Goal: Information Seeking & Learning: Check status

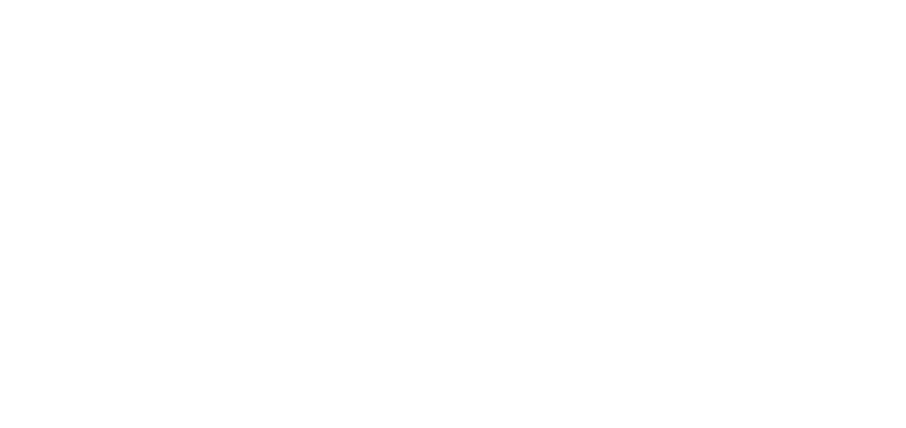
click at [203, 5] on html at bounding box center [453, 2] width 906 height 5
click at [122, 5] on html at bounding box center [453, 2] width 906 height 5
drag, startPoint x: 81, startPoint y: 20, endPoint x: 68, endPoint y: 9, distance: 17.5
click at [69, 5] on html at bounding box center [453, 2] width 906 height 5
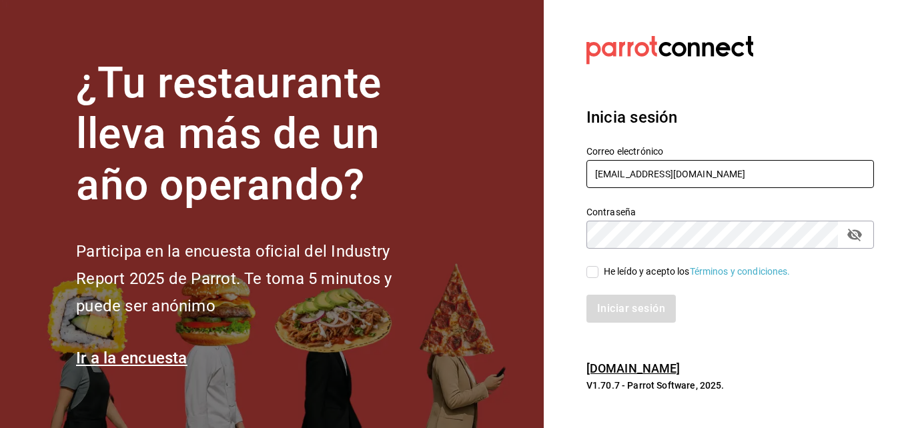
drag, startPoint x: 718, startPoint y: 173, endPoint x: 488, endPoint y: 181, distance: 230.3
click at [488, 181] on div "¿Tu restaurante lleva más de un año operando? Participa en la encuesta oficial …" at bounding box center [453, 214] width 906 height 428
type input "[EMAIL_ADDRESS][DOMAIN_NAME]"
click at [595, 266] on input "He leído y acepto los Términos y condiciones." at bounding box center [592, 272] width 12 height 12
checkbox input "true"
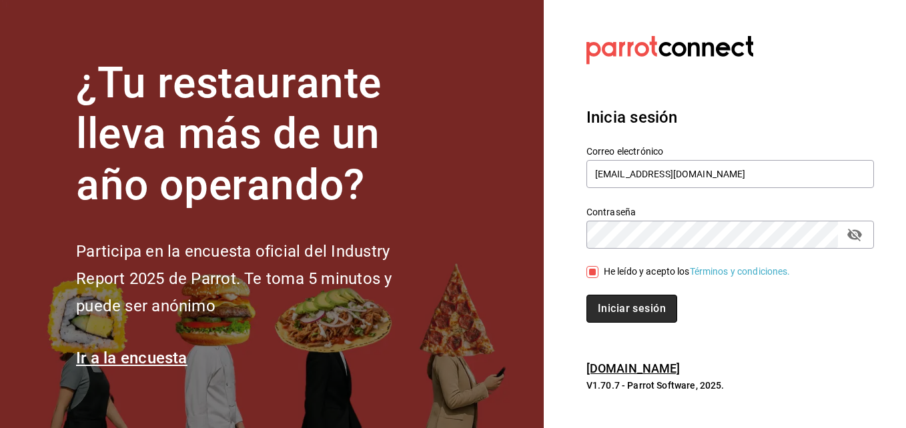
click at [616, 322] on button "Iniciar sesión" at bounding box center [631, 309] width 91 height 28
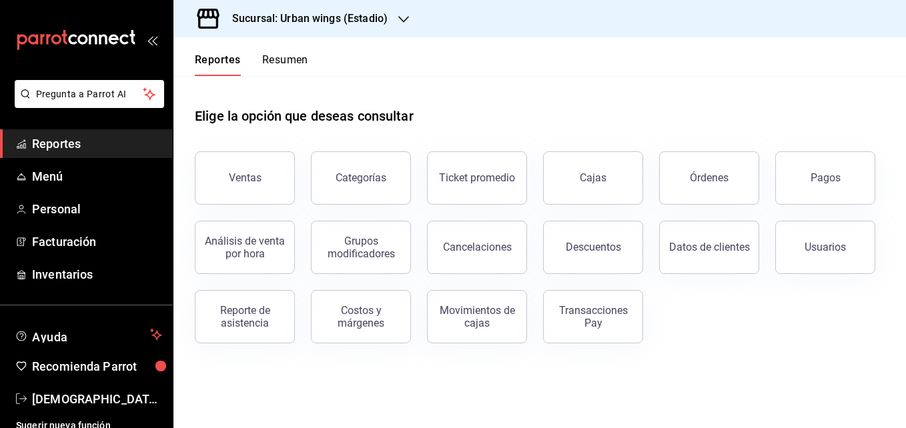
click at [398, 16] on icon "button" at bounding box center [403, 19] width 11 height 11
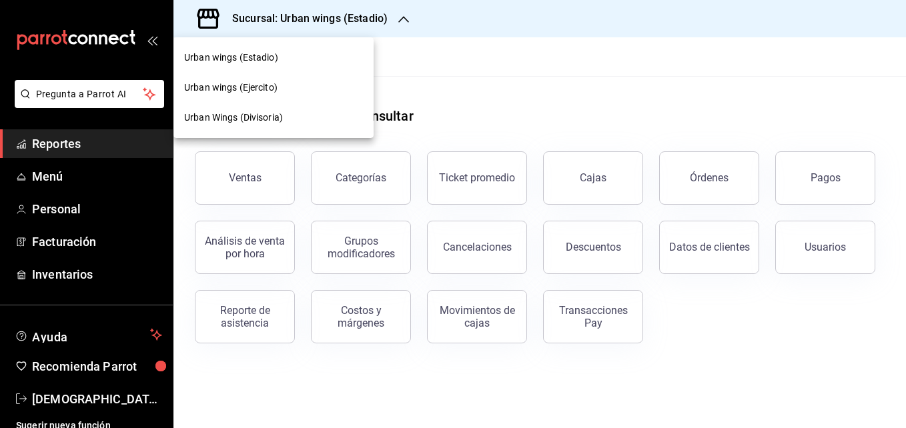
click at [302, 113] on div "Urban Wings (Divisoria)" at bounding box center [273, 118] width 179 height 14
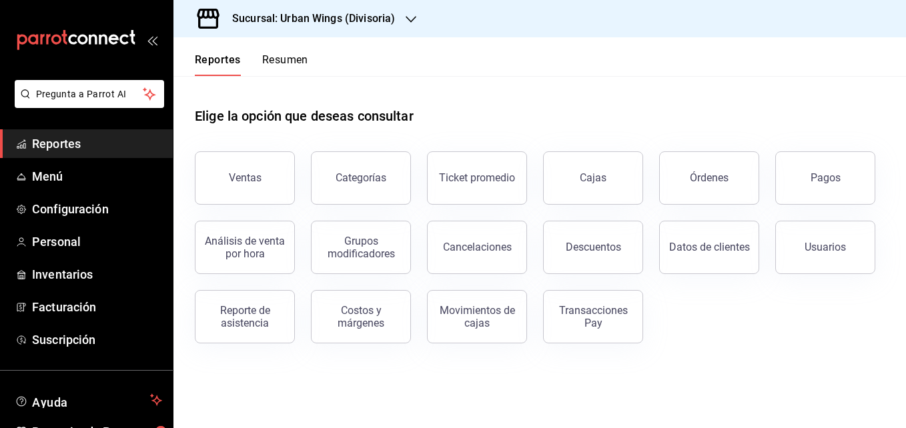
click at [293, 65] on button "Resumen" at bounding box center [285, 64] width 46 height 23
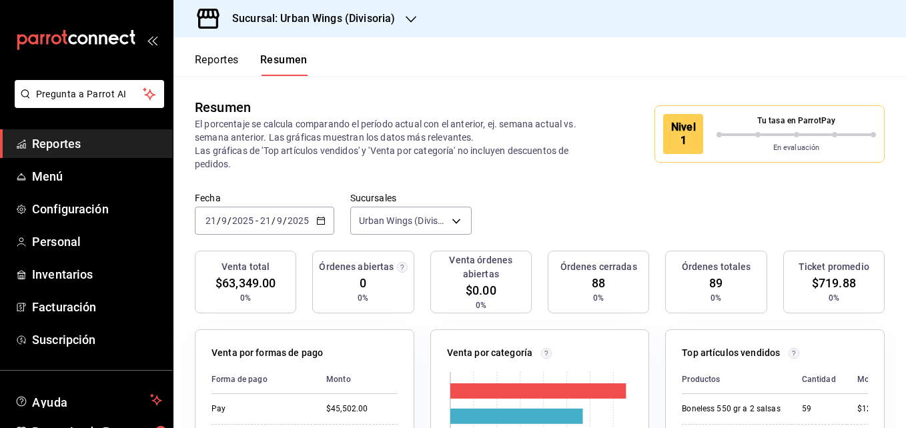
click at [229, 59] on button "Reportes" at bounding box center [217, 64] width 44 height 23
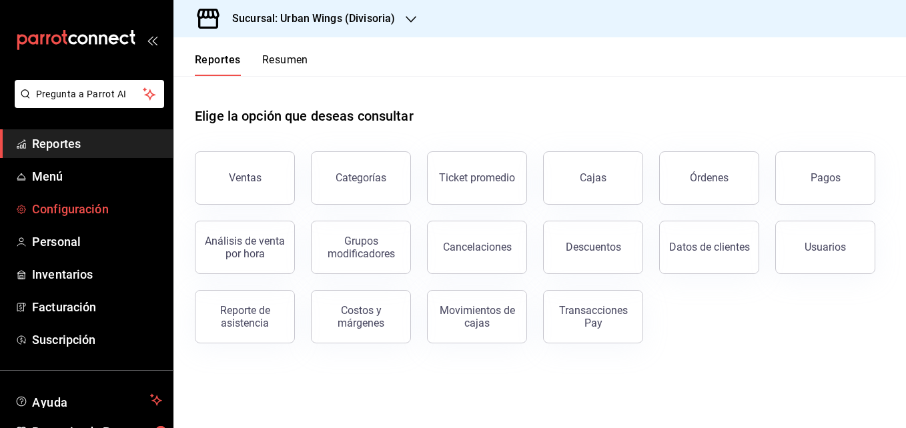
click at [69, 198] on link "Configuración" at bounding box center [86, 209] width 173 height 29
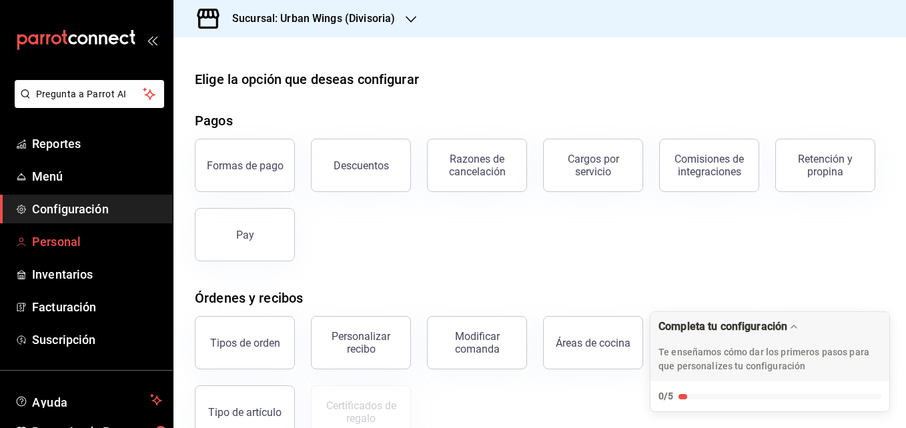
click at [83, 239] on span "Personal" at bounding box center [97, 242] width 130 height 18
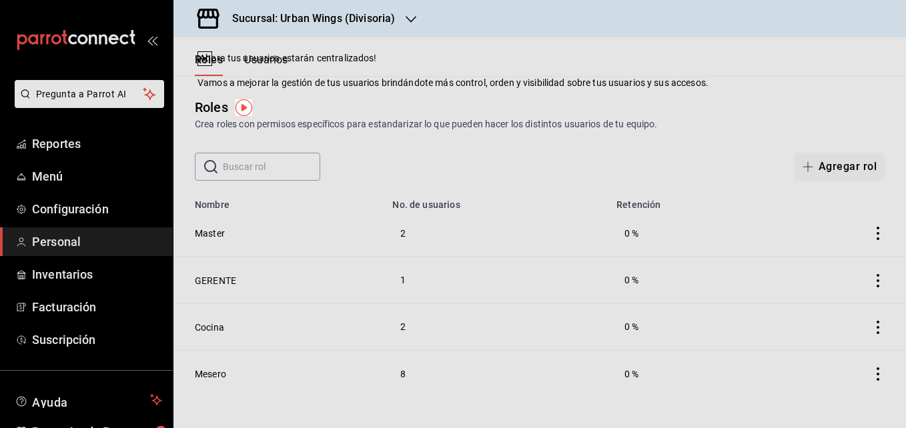
drag, startPoint x: 607, startPoint y: 96, endPoint x: 596, endPoint y: 101, distance: 12.5
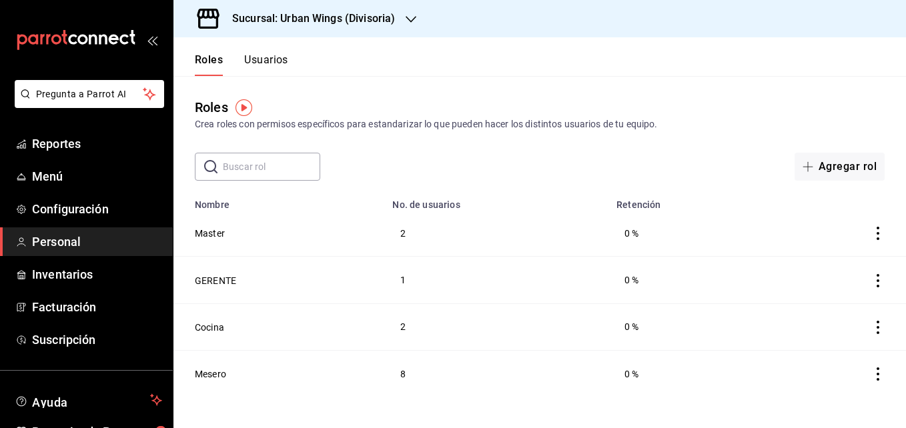
click at [249, 70] on button "Usuarios" at bounding box center [266, 64] width 44 height 23
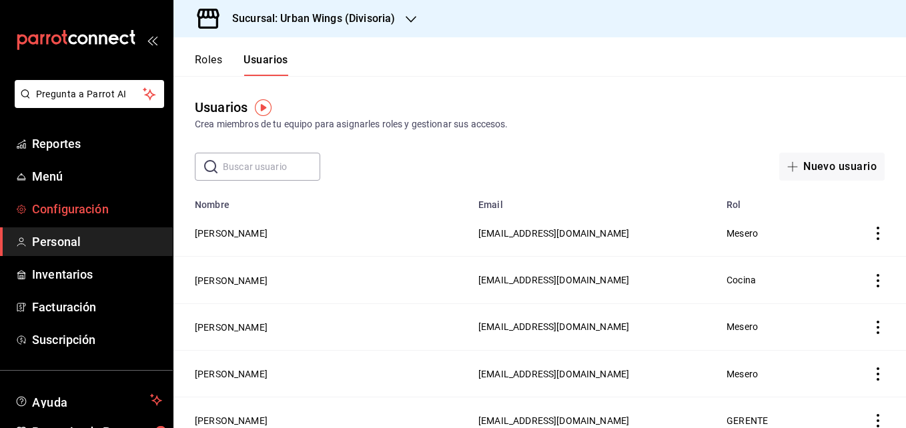
click at [103, 202] on span "Configuración" at bounding box center [97, 209] width 130 height 18
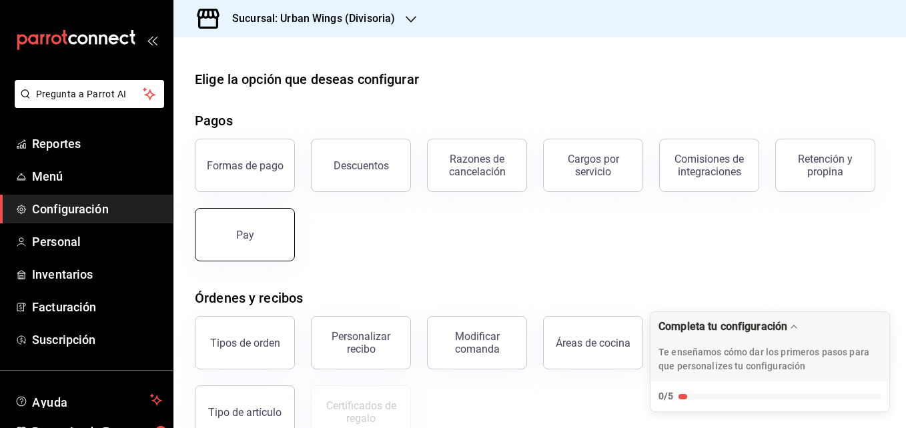
click at [295, 219] on button "Pay" at bounding box center [245, 234] width 100 height 53
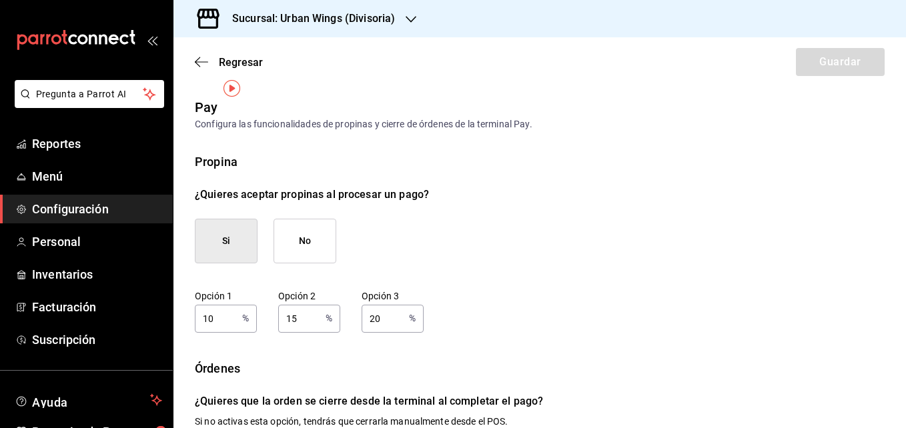
scroll to position [253, 0]
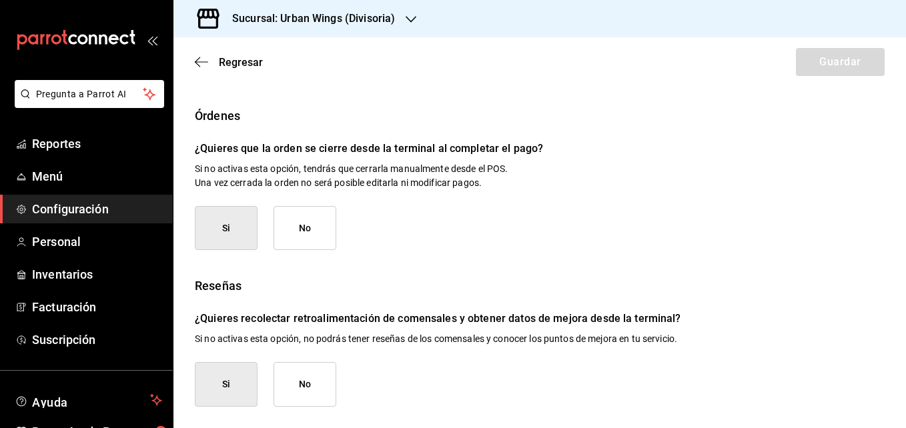
click at [194, 55] on div "Regresar Guardar" at bounding box center [539, 61] width 732 height 49
click at [202, 59] on icon "button" at bounding box center [201, 62] width 13 height 12
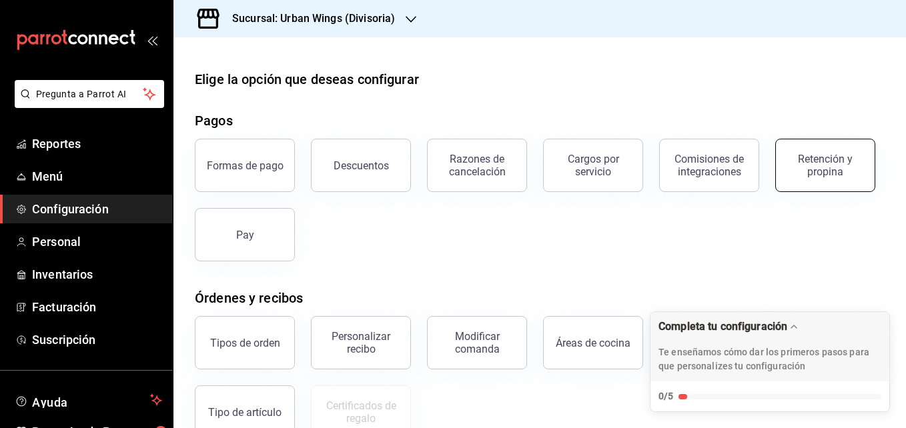
click at [784, 178] on div "Retención y propina" at bounding box center [825, 165] width 83 height 25
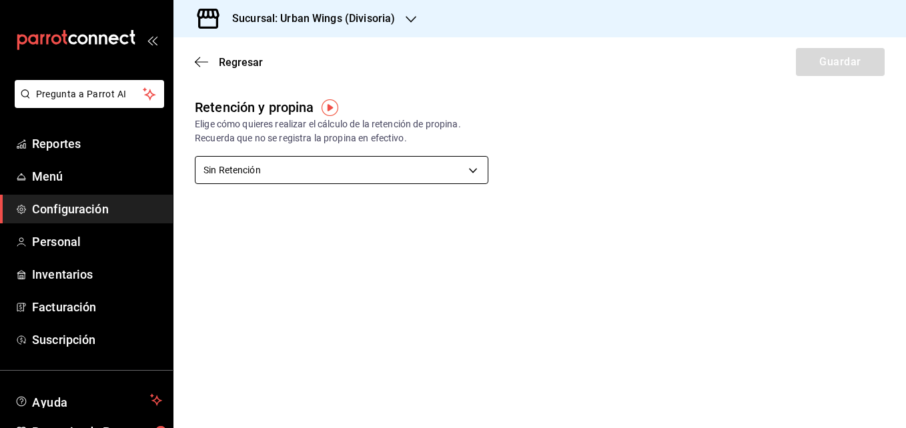
click at [472, 168] on body "Pregunta a Parrot AI Reportes Menú Configuración Personal Inventarios Facturaci…" at bounding box center [453, 214] width 906 height 428
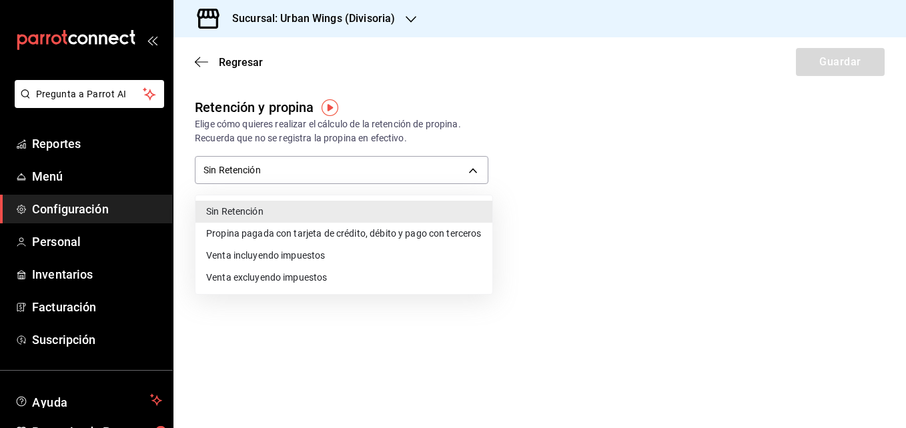
click at [77, 201] on div at bounding box center [453, 214] width 906 height 428
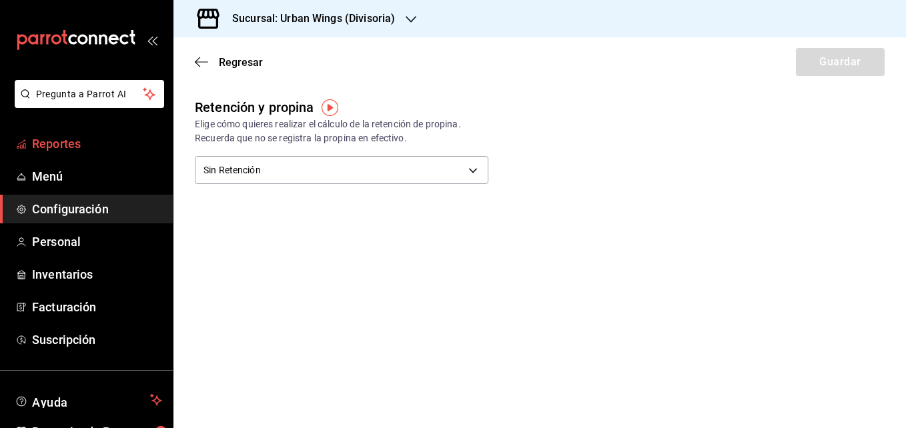
click at [77, 147] on span "Reportes" at bounding box center [97, 144] width 130 height 18
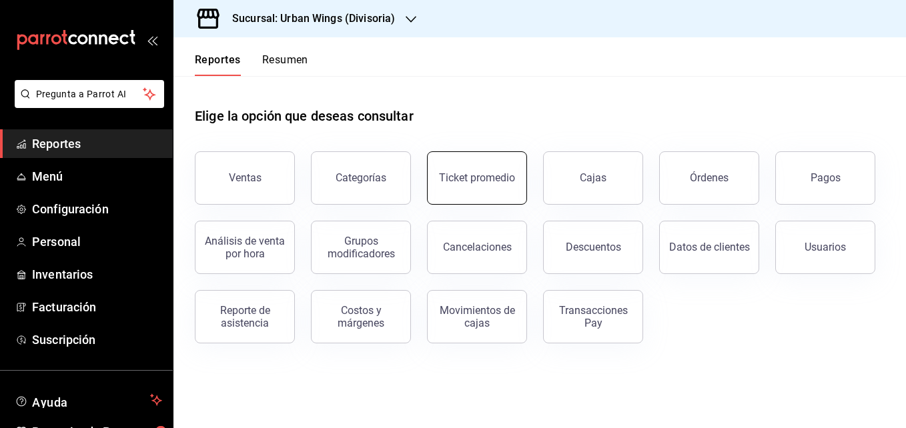
click at [509, 196] on button "Ticket promedio" at bounding box center [477, 177] width 100 height 53
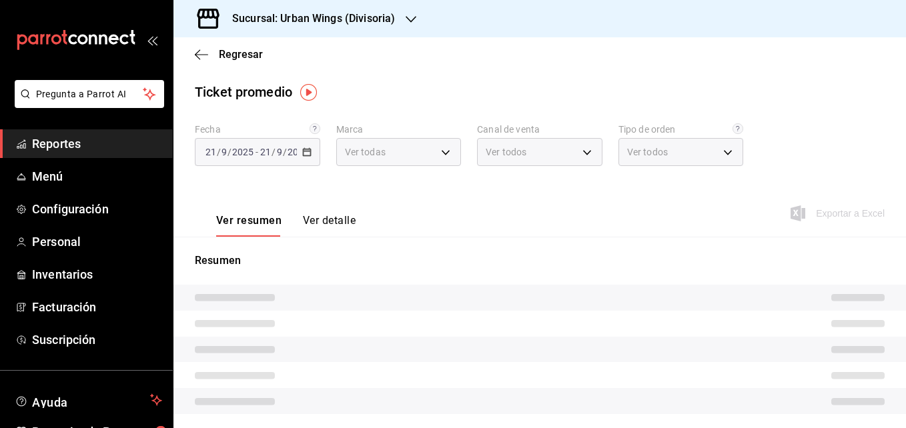
type input "9180ef12-8f68-4ddd-a246-7954a9f4928b"
type input "PARROT,UBER_EATS,RAPPI,DIDI_FOOD,ONLINE"
type input "471973d2-ac17-40f4-b5dc-9480bf79a2a9,52fbf06a-b341-430b-8072-6dfa9a5808ec,ab244…"
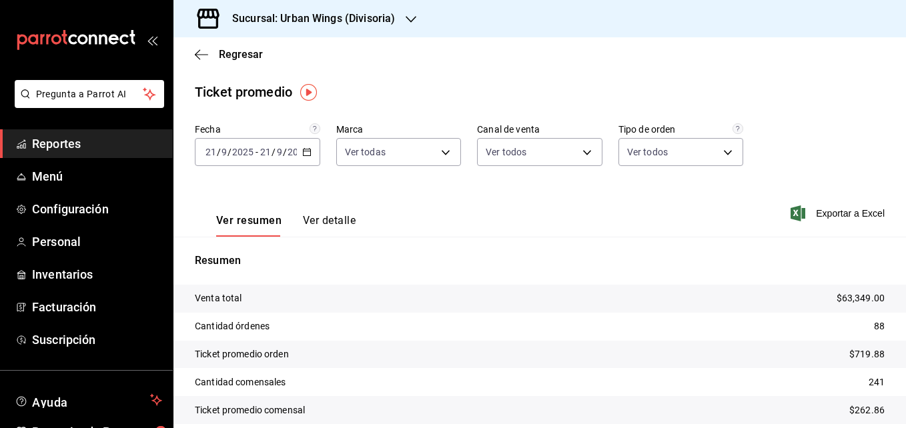
click at [328, 221] on button "Ver detalle" at bounding box center [329, 225] width 53 height 23
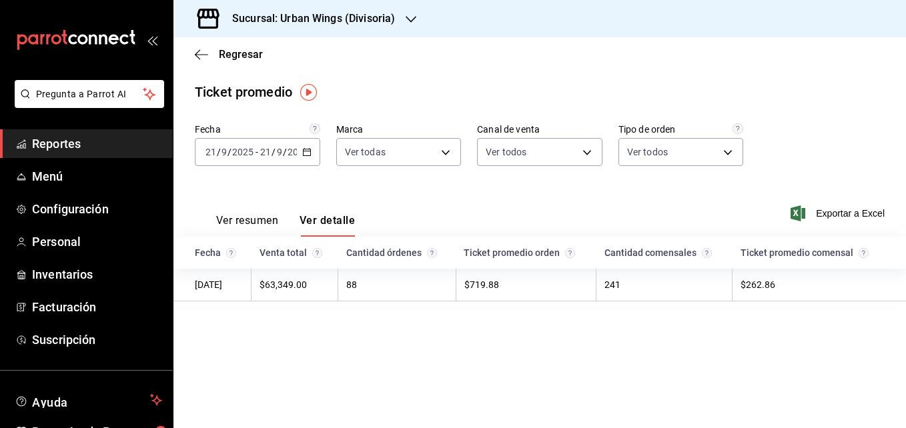
click at [311, 147] on div "2025-09-21 21 / 9 / 2025 - 2025-09-21 21 / 9 / 2025" at bounding box center [257, 152] width 125 height 28
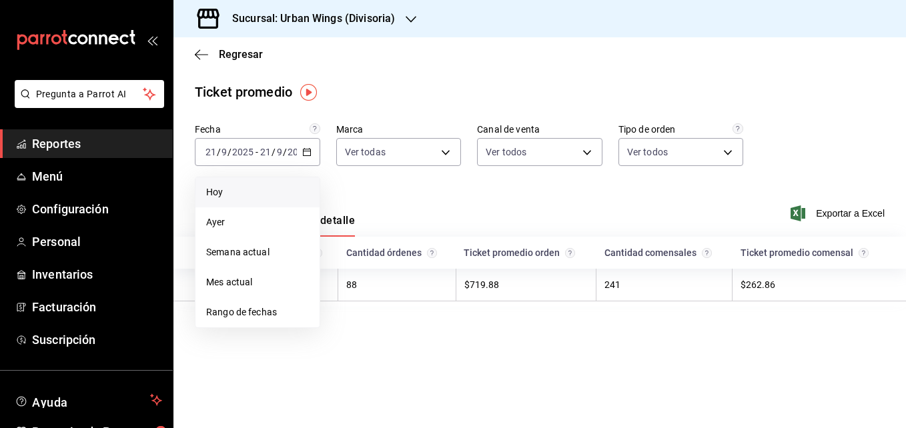
click at [241, 195] on span "Hoy" at bounding box center [257, 192] width 103 height 14
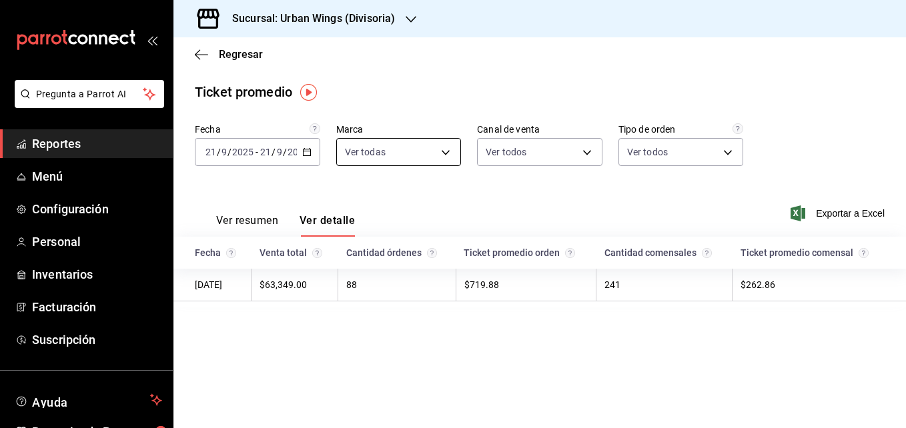
click at [446, 150] on body "Pregunta a Parrot AI Reportes Menú Configuración Personal Inventarios Facturaci…" at bounding box center [453, 214] width 906 height 428
click at [537, 165] on div at bounding box center [453, 214] width 906 height 428
click at [540, 155] on body "Pregunta a Parrot AI Reportes Menú Configuración Personal Inventarios Facturaci…" at bounding box center [453, 214] width 906 height 428
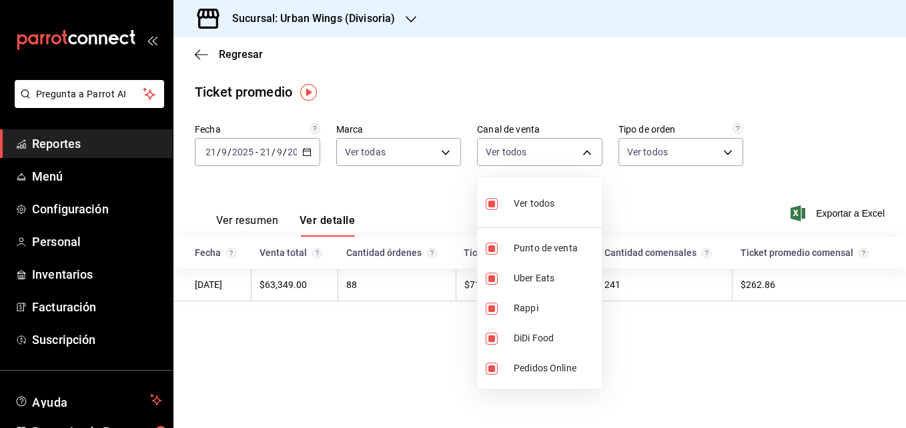
click at [645, 152] on div at bounding box center [453, 214] width 906 height 428
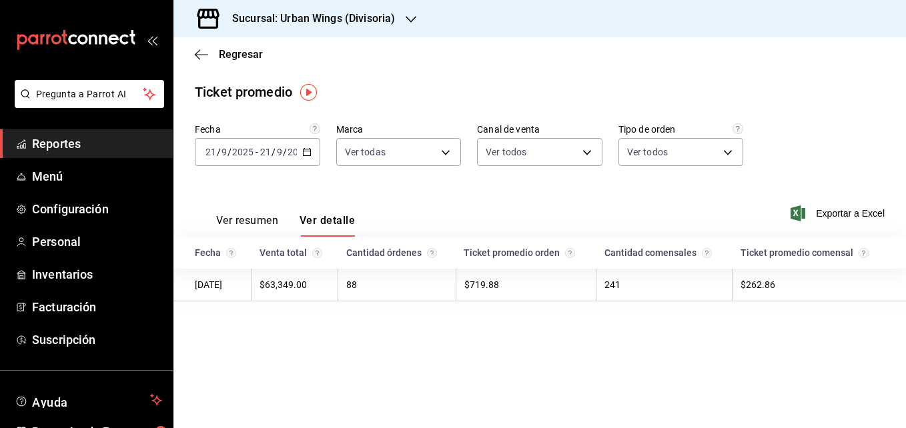
click at [645, 152] on body "Pregunta a Parrot AI Reportes Menú Configuración Personal Inventarios Facturaci…" at bounding box center [453, 214] width 906 height 428
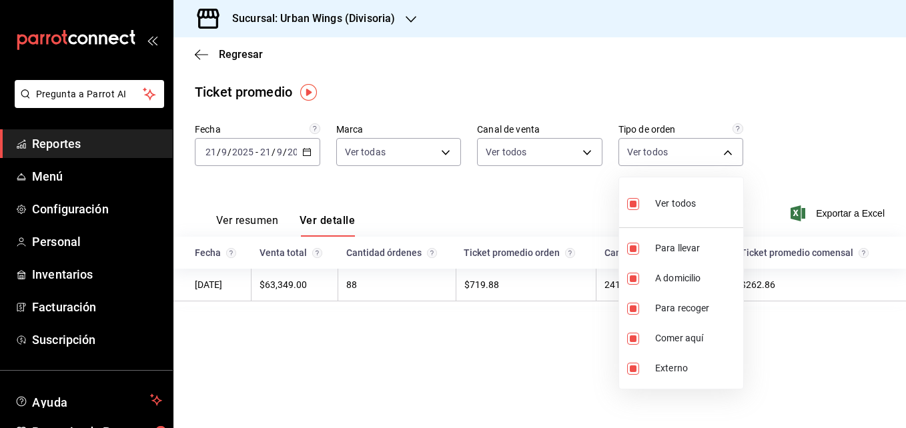
click at [645, 152] on div at bounding box center [453, 214] width 906 height 428
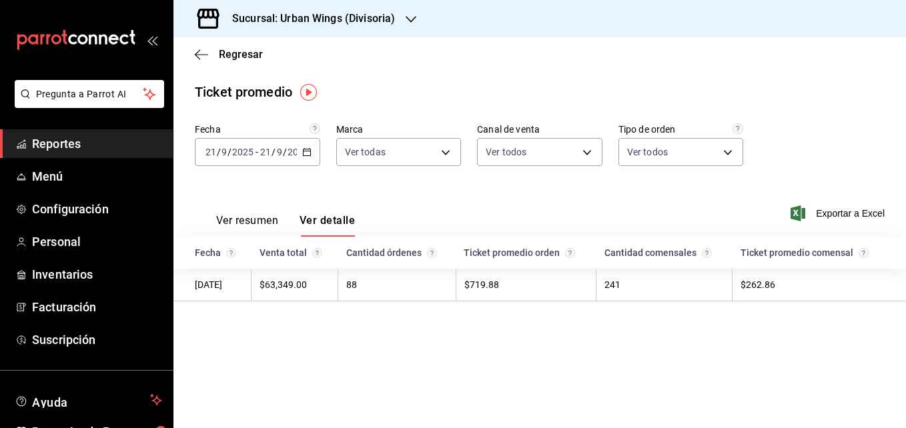
click at [243, 215] on button "Ver resumen" at bounding box center [247, 225] width 62 height 23
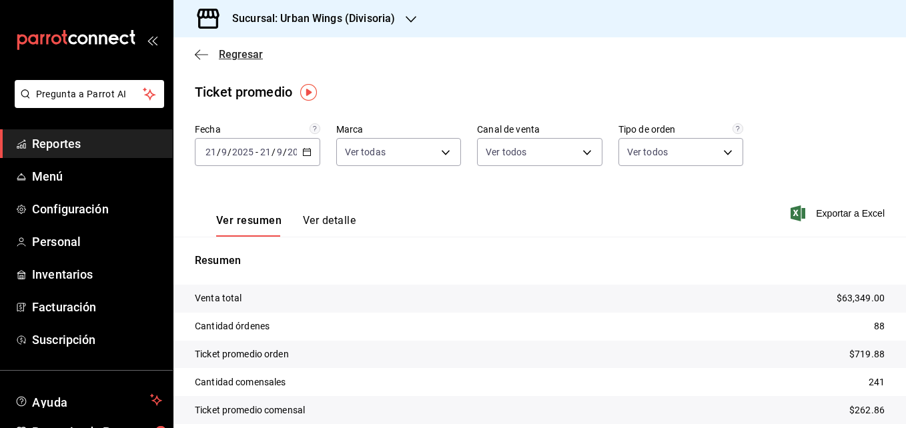
click at [201, 49] on icon "button" at bounding box center [201, 55] width 13 height 12
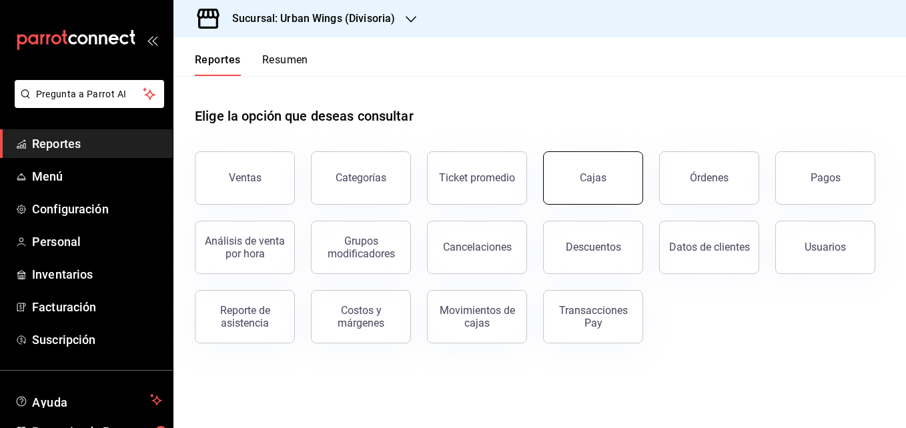
click at [634, 183] on link "Cajas" at bounding box center [593, 177] width 100 height 53
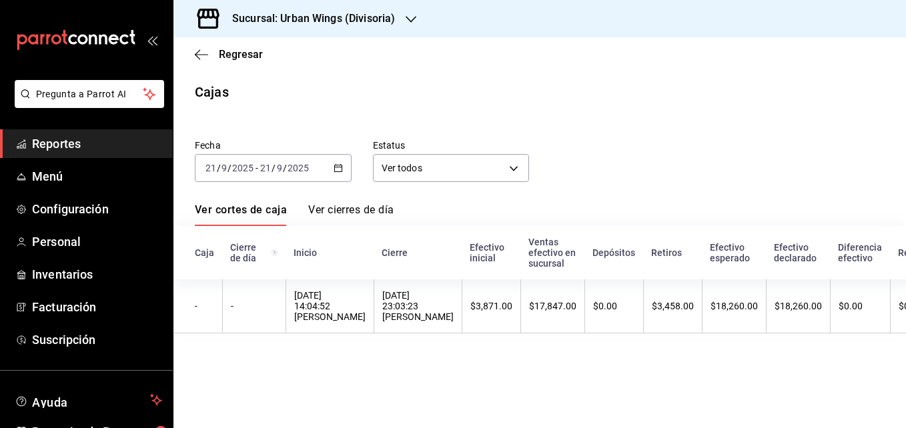
click at [444, 153] on div "Ver todos ALL" at bounding box center [451, 165] width 157 height 33
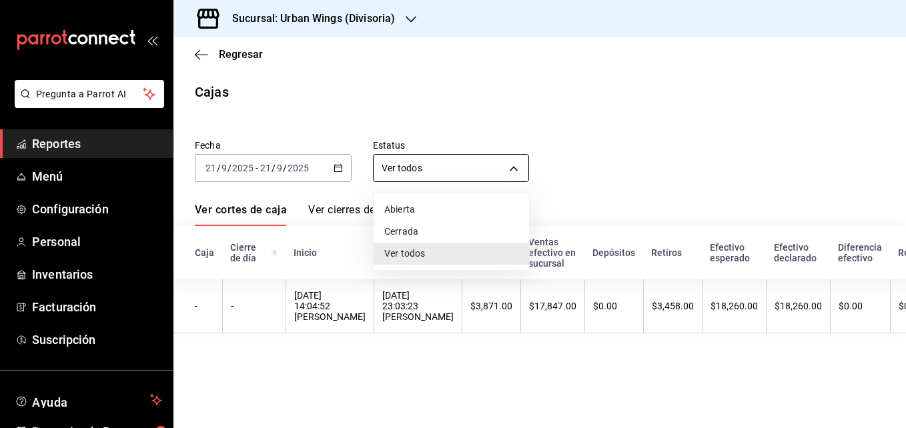
click at [444, 159] on body "Pregunta a Parrot AI Reportes Menú Configuración Personal Inventarios Facturaci…" at bounding box center [453, 214] width 906 height 428
click at [206, 61] on div at bounding box center [453, 214] width 906 height 428
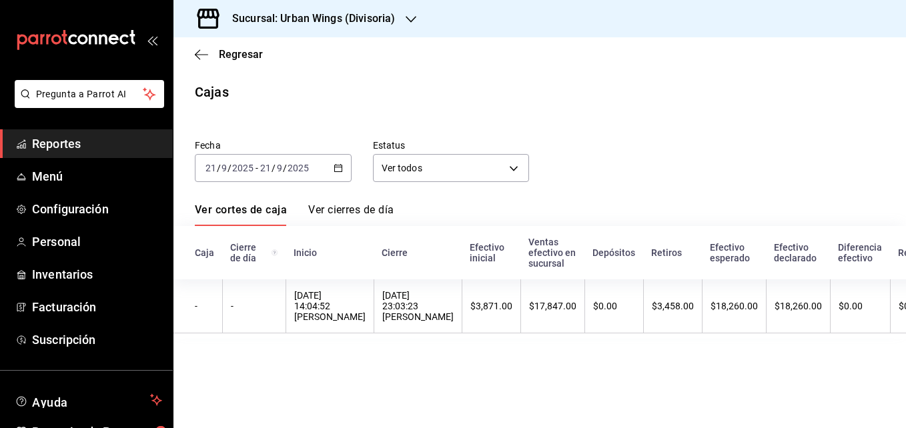
click at [202, 55] on icon "button" at bounding box center [201, 54] width 13 height 1
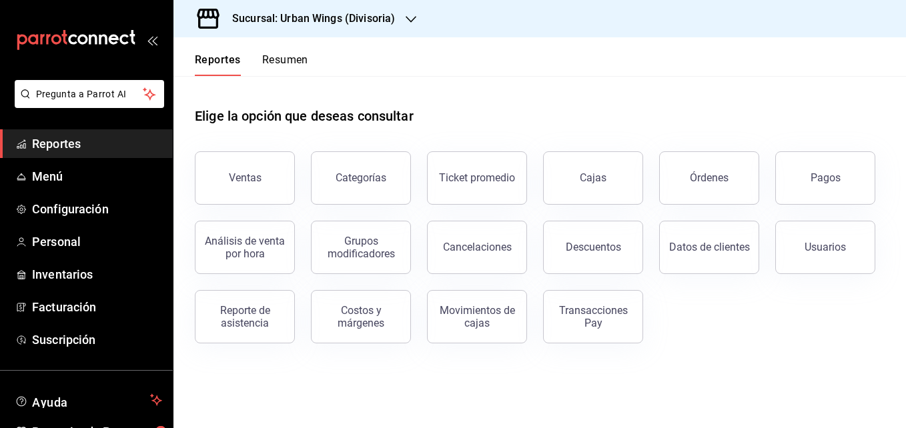
click at [715, 185] on button "Órdenes" at bounding box center [709, 177] width 100 height 53
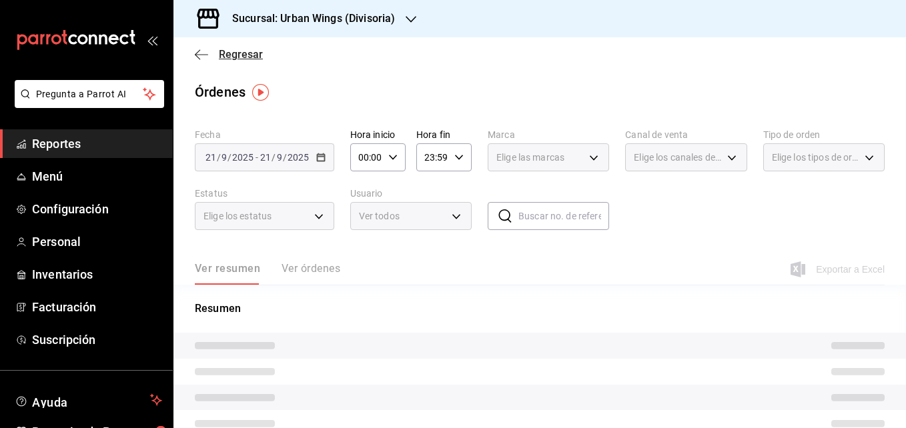
click at [204, 51] on icon "button" at bounding box center [201, 55] width 13 height 12
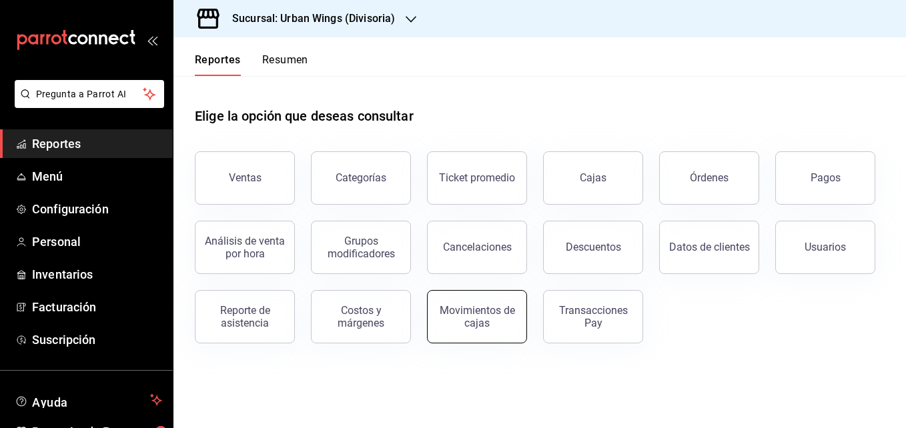
click at [488, 337] on button "Movimientos de cajas" at bounding box center [477, 316] width 100 height 53
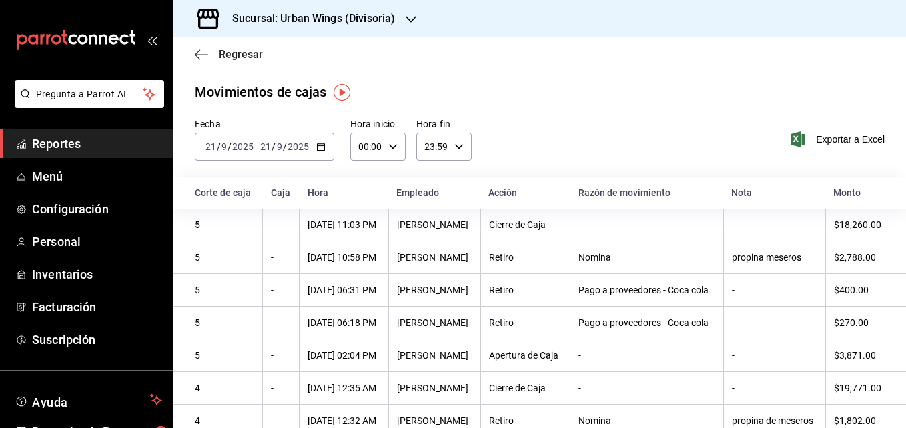
click at [203, 50] on icon "button" at bounding box center [201, 55] width 13 height 12
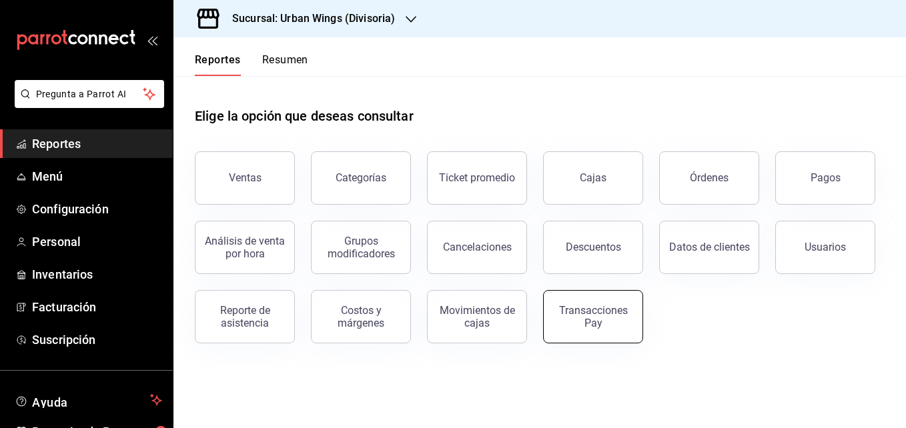
click at [627, 324] on div "Transacciones Pay" at bounding box center [593, 316] width 83 height 25
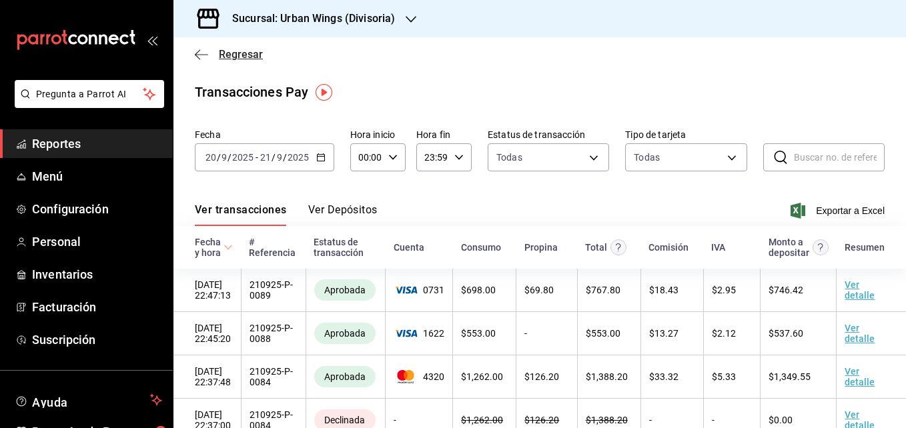
click at [209, 55] on span "Regresar" at bounding box center [229, 54] width 68 height 13
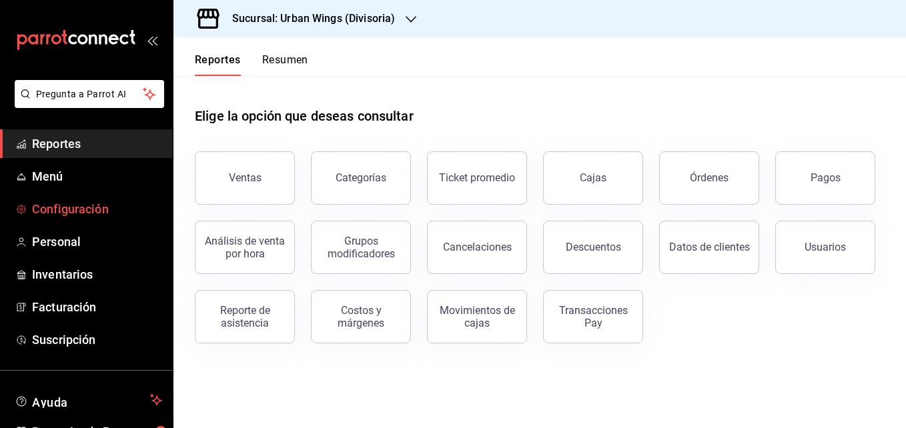
click at [95, 212] on span "Configuración" at bounding box center [97, 209] width 130 height 18
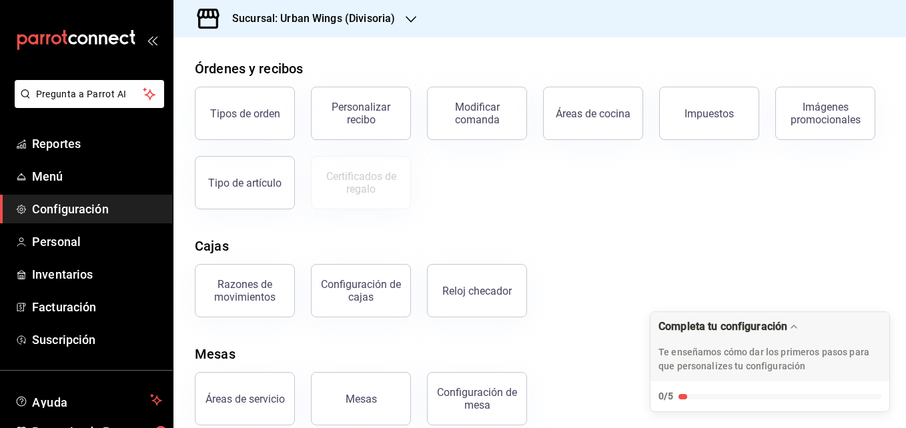
scroll to position [248, 0]
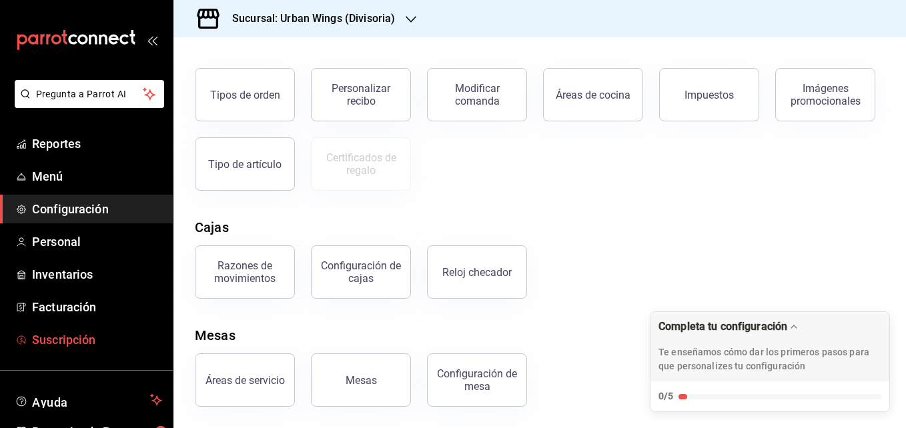
click at [69, 328] on link "Suscripción" at bounding box center [86, 340] width 173 height 29
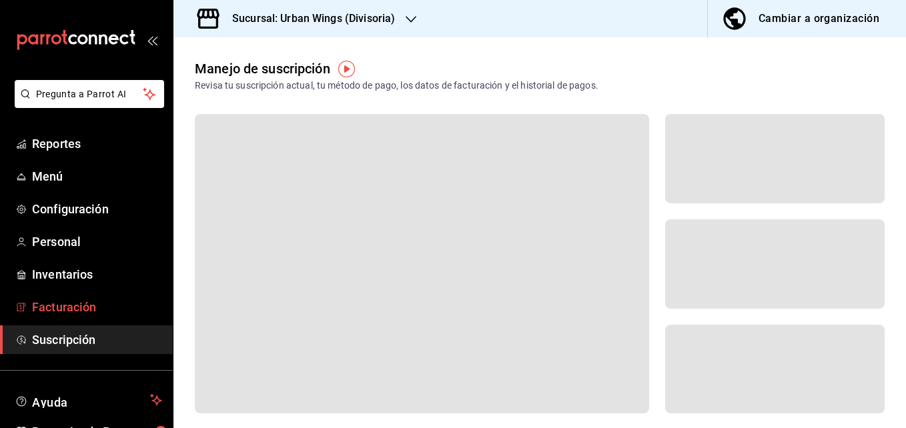
click at [71, 310] on span "Facturación" at bounding box center [97, 307] width 130 height 18
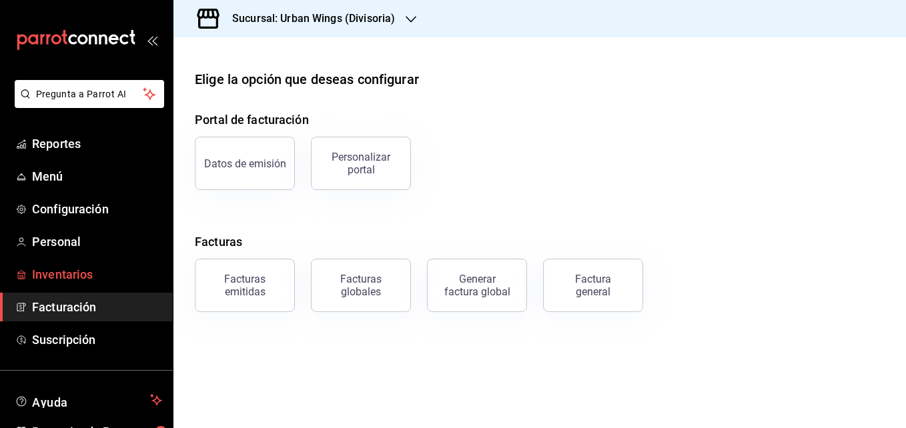
click at [80, 281] on span "Inventarios" at bounding box center [97, 274] width 130 height 18
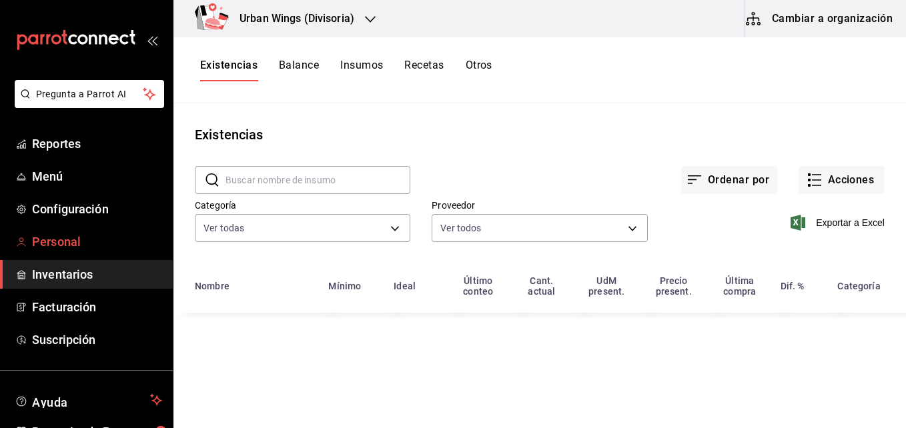
click at [85, 252] on link "Personal" at bounding box center [86, 241] width 173 height 29
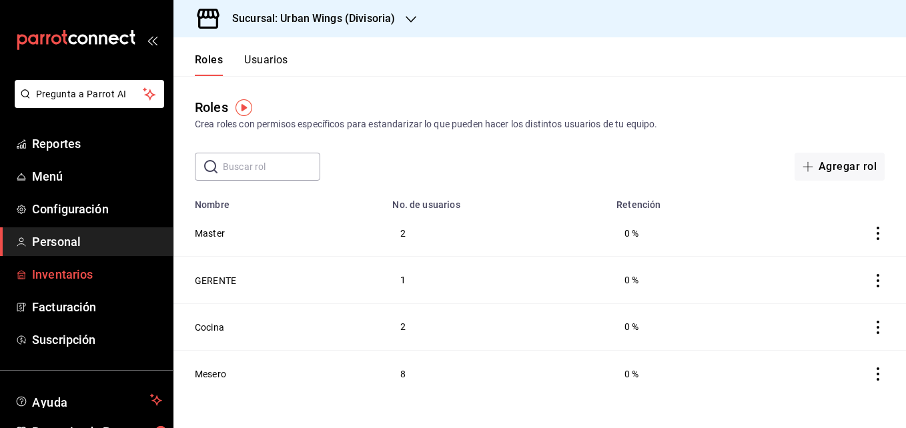
click at [77, 267] on span "Inventarios" at bounding box center [97, 274] width 130 height 18
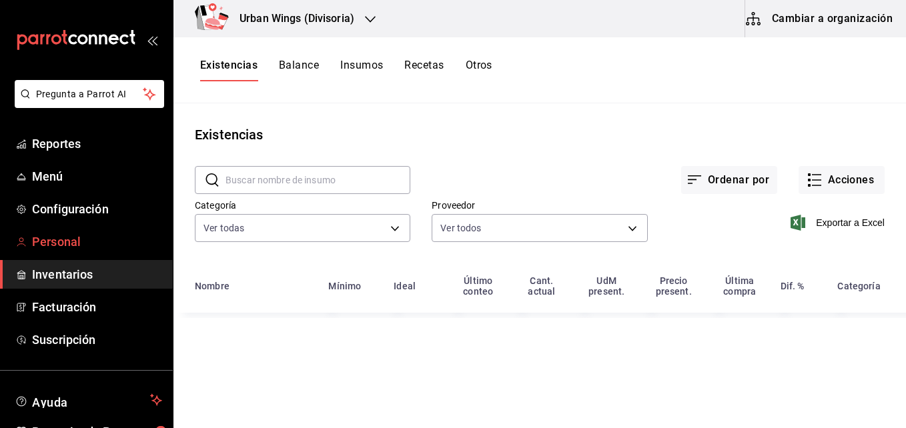
click at [79, 230] on link "Personal" at bounding box center [86, 241] width 173 height 29
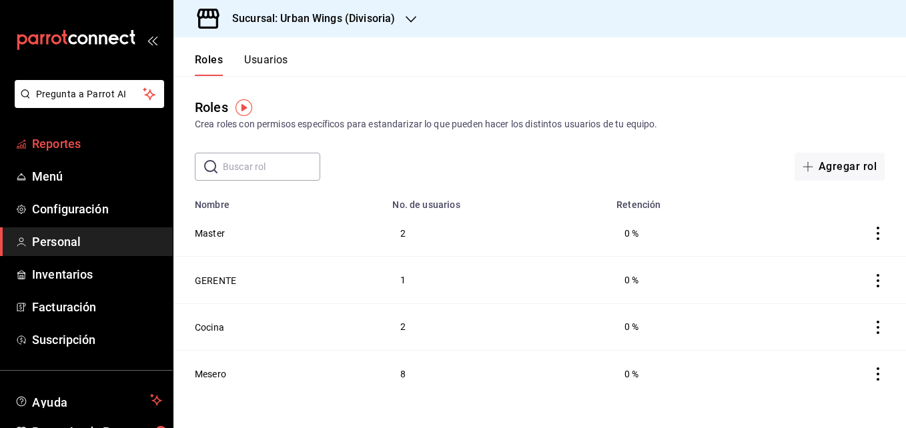
click at [77, 146] on span "Reportes" at bounding box center [97, 144] width 130 height 18
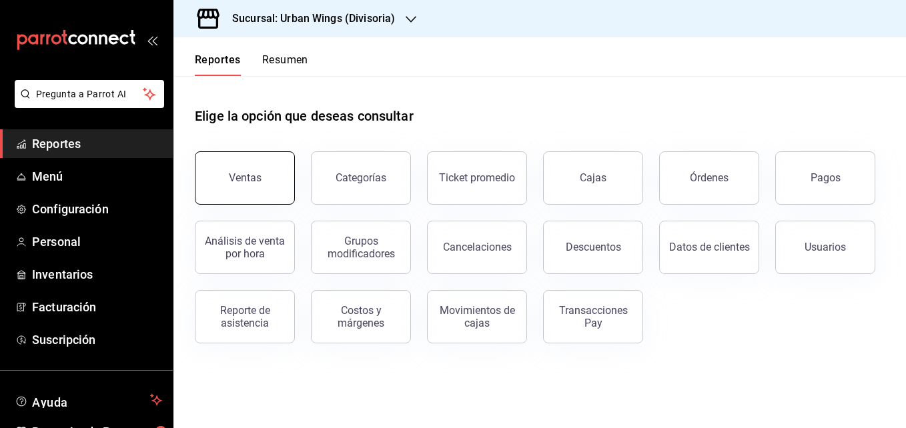
click at [237, 189] on button "Ventas" at bounding box center [245, 177] width 100 height 53
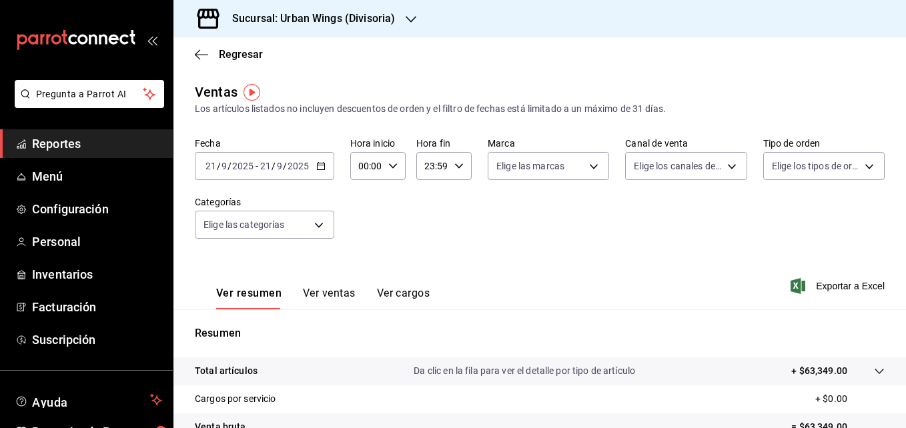
click at [327, 292] on button "Ver ventas" at bounding box center [329, 298] width 53 height 23
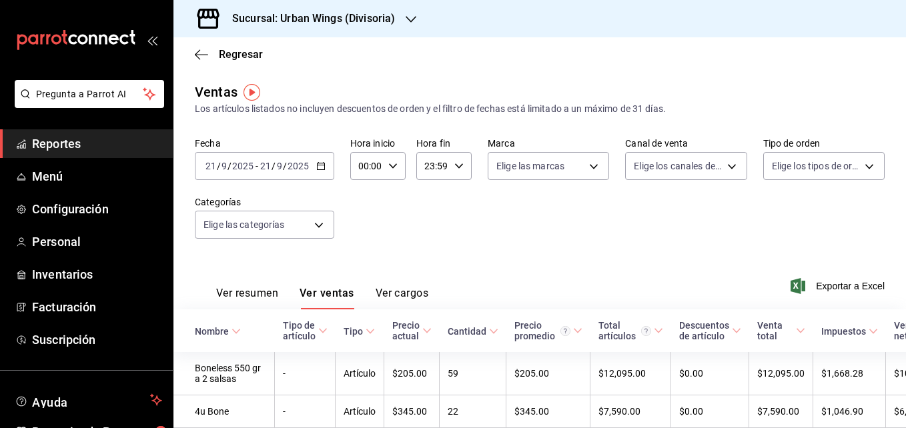
click at [192, 53] on div "Regresar" at bounding box center [539, 54] width 732 height 34
click at [197, 53] on icon "button" at bounding box center [201, 55] width 13 height 12
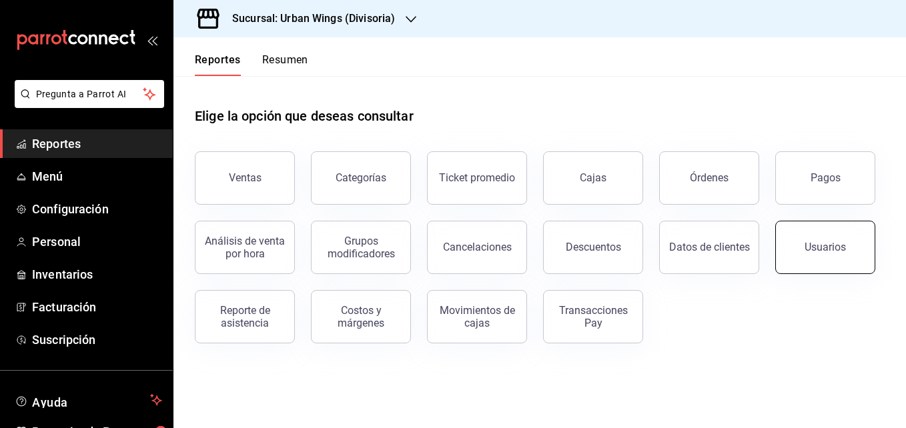
click at [857, 238] on button "Usuarios" at bounding box center [825, 247] width 100 height 53
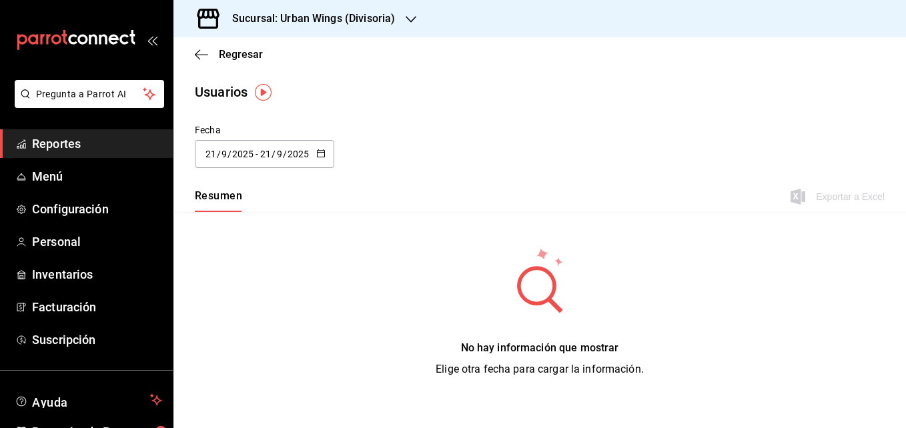
click at [324, 152] on icon "button" at bounding box center [320, 153] width 9 height 9
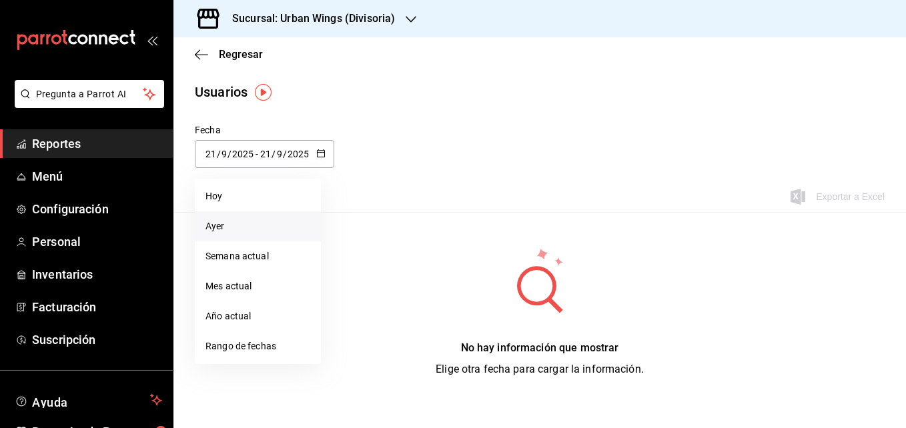
click at [247, 218] on li "Ayer" at bounding box center [258, 226] width 126 height 30
type input "2025-09-20"
type input "20"
type input "2025-09-20"
type input "20"
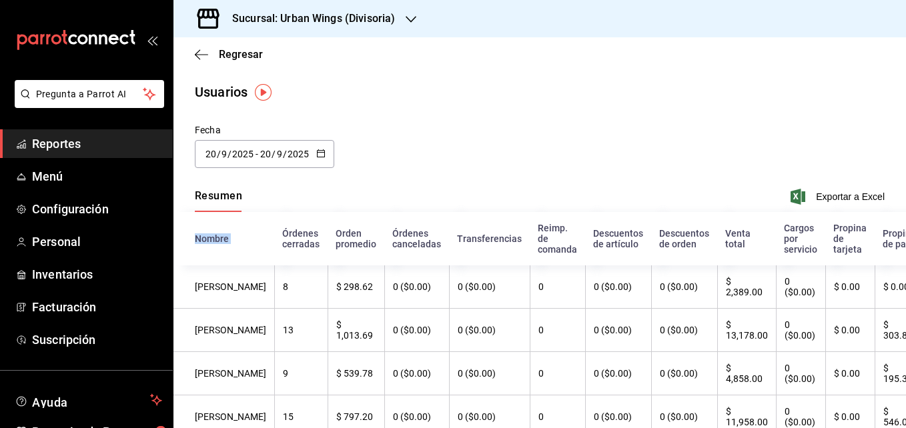
drag, startPoint x: 247, startPoint y: 218, endPoint x: 396, endPoint y: 193, distance: 151.4
click at [396, 193] on div "Fecha 2025-09-20 20 / 9 / 2025 - 2025-09-20 20 / 9 / 2025 Resumen Exportar a Ex…" at bounding box center [539, 356] width 732 height 467
click at [396, 193] on div "Resumen Exportar a Excel" at bounding box center [539, 198] width 732 height 28
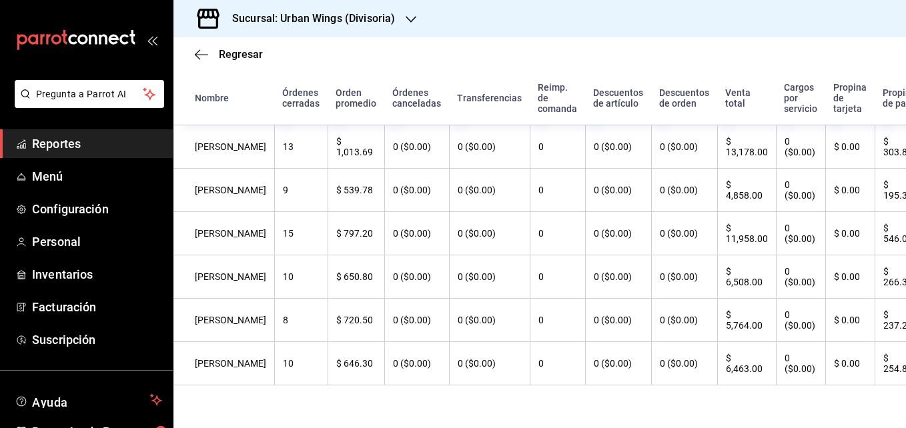
scroll to position [195, 0]
click at [884, 318] on th "$ 237.20" at bounding box center [906, 320] width 63 height 43
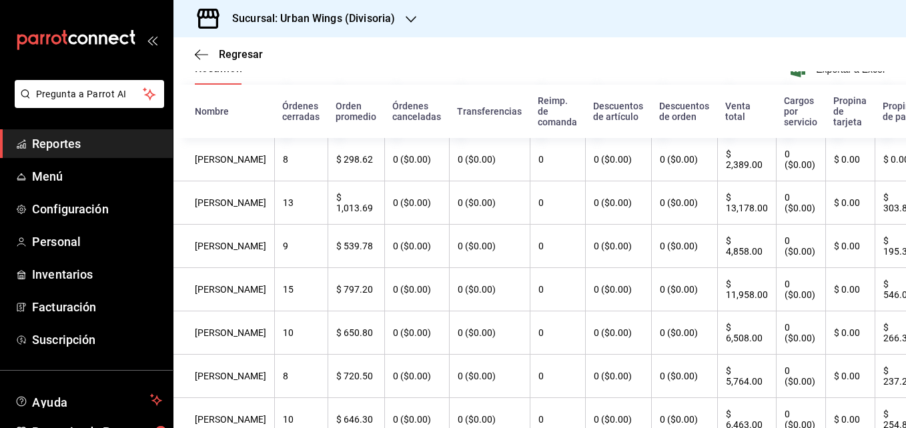
scroll to position [129, 0]
click at [895, 237] on th "$ 195.30" at bounding box center [906, 244] width 63 height 43
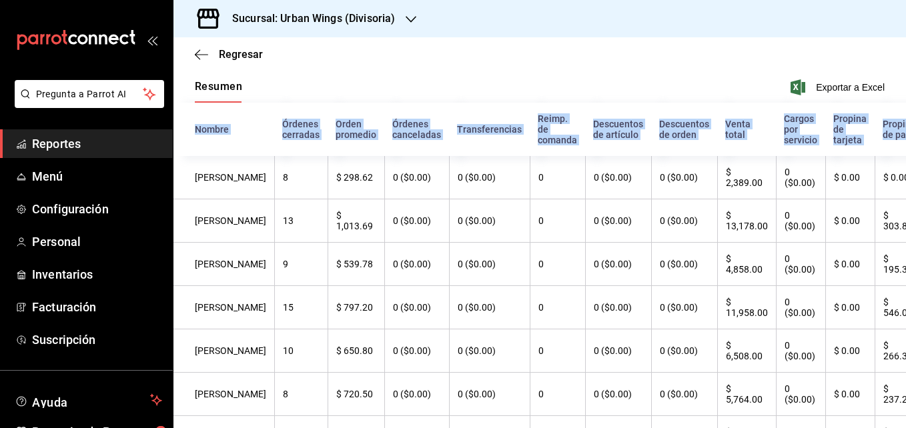
scroll to position [0, 0]
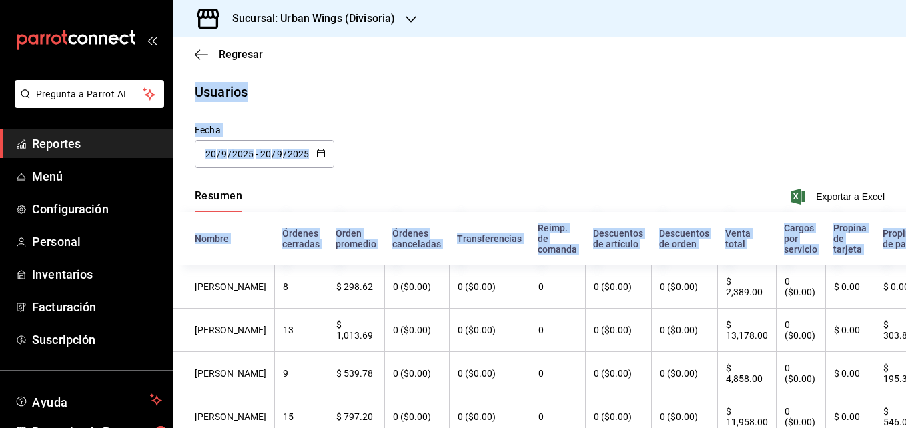
drag, startPoint x: 895, startPoint y: 146, endPoint x: 908, endPoint y: 27, distance: 120.1
click at [905, 27] on html "Pregunta a Parrot AI Reportes Menú Configuración Personal Inventarios Facturaci…" at bounding box center [453, 214] width 906 height 428
click at [436, 159] on div "Fecha 2025-09-20 20 / 9 / 2025 - 2025-09-20 20 / 9 / 2025" at bounding box center [539, 153] width 732 height 61
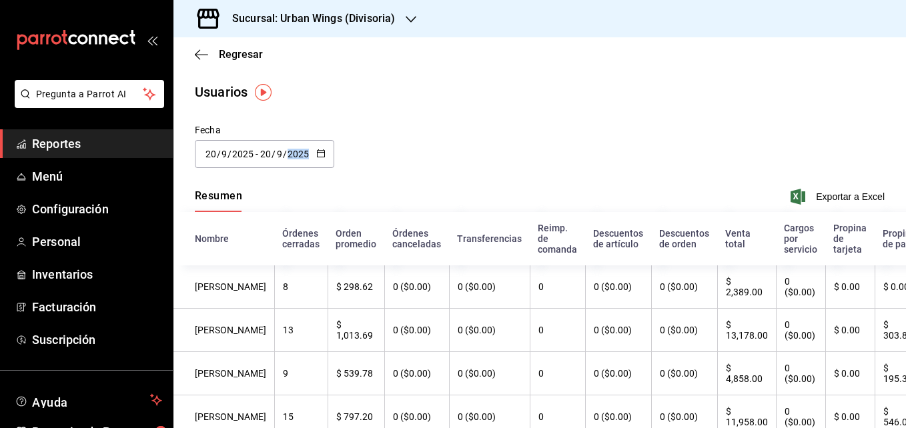
click at [436, 159] on div "Fecha 2025-09-20 20 / 9 / 2025 - 2025-09-20 20 / 9 / 2025" at bounding box center [539, 153] width 732 height 61
click at [322, 152] on \(Stroke\) "button" at bounding box center [320, 152] width 7 height 1
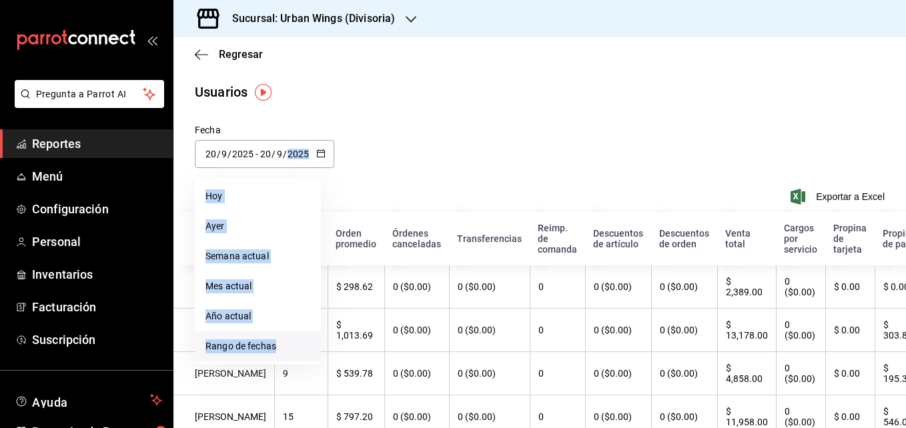
click at [232, 347] on li "Rango de fechas" at bounding box center [258, 347] width 126 height 30
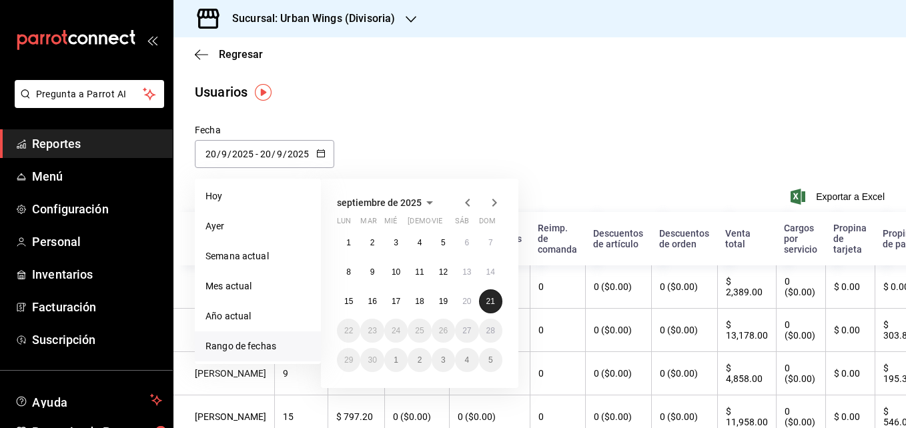
click at [490, 307] on button "21" at bounding box center [490, 302] width 23 height 24
type input "2025-09-21"
type input "21"
type input "2025-09-21"
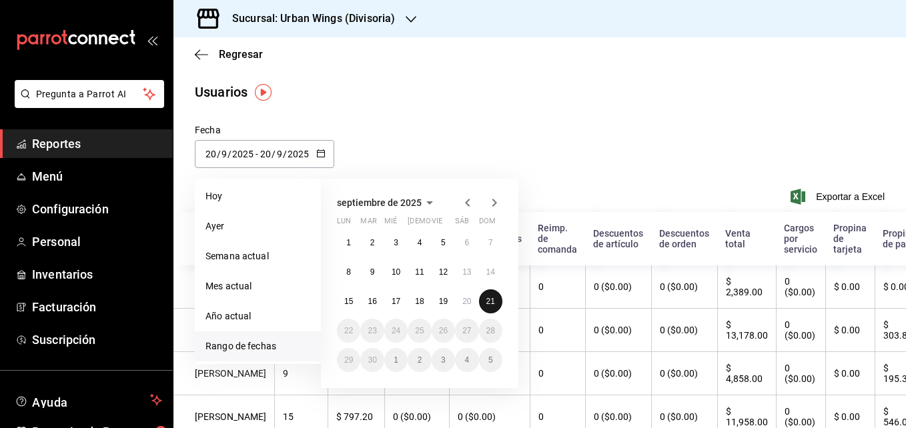
type input "21"
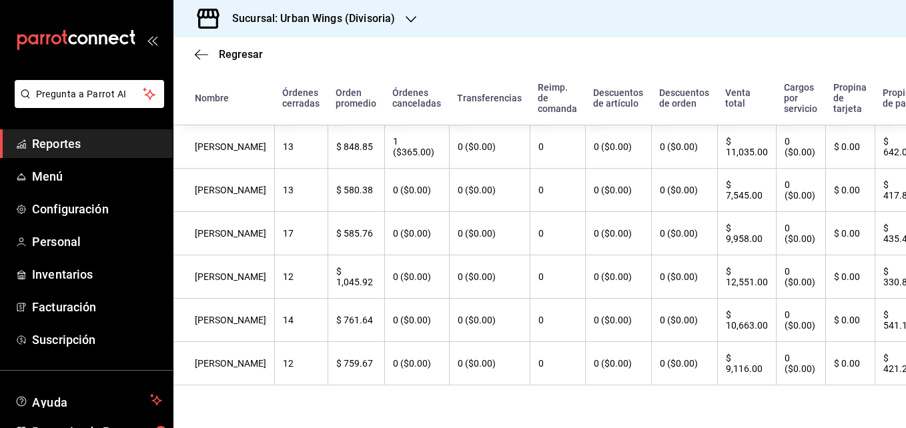
scroll to position [195, 0]
